Goal: Transaction & Acquisition: Purchase product/service

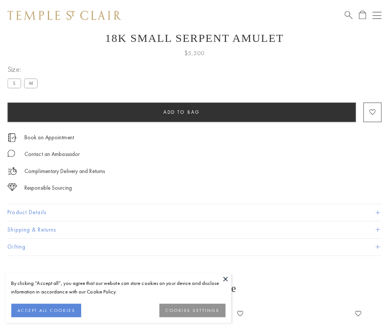
scroll to position [30, 0]
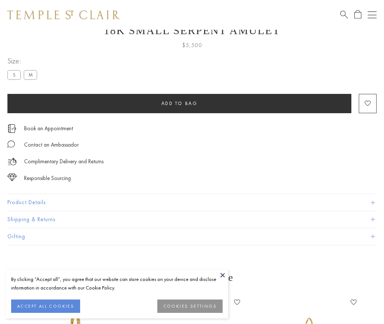
click at [179, 103] on span "Add to bag" at bounding box center [179, 103] width 36 height 6
